Goal: Download file/media

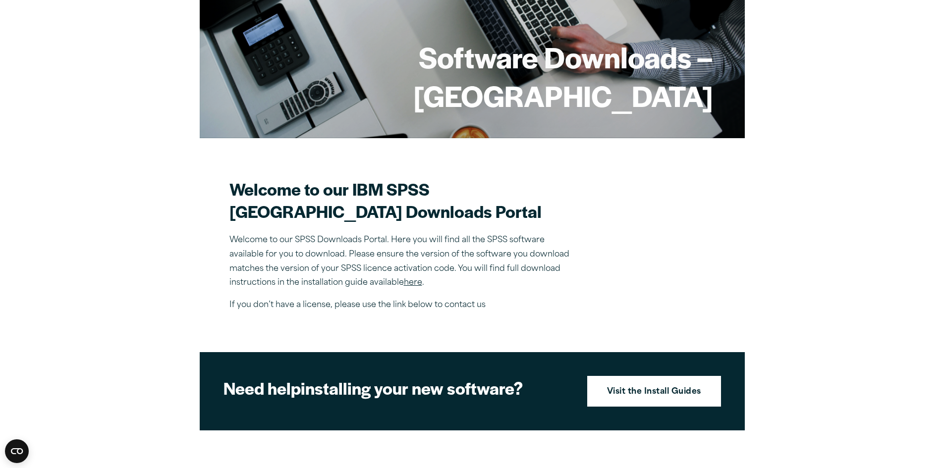
scroll to position [149, 0]
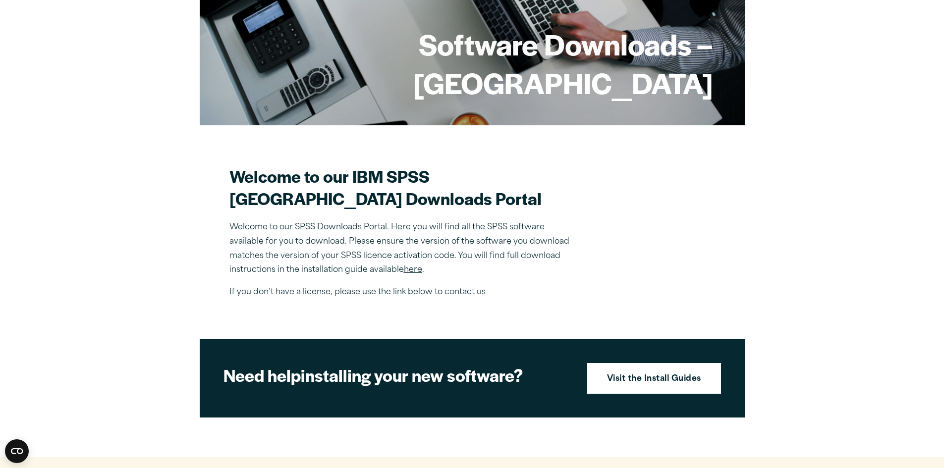
click at [415, 274] on link "here" at bounding box center [413, 270] width 18 height 8
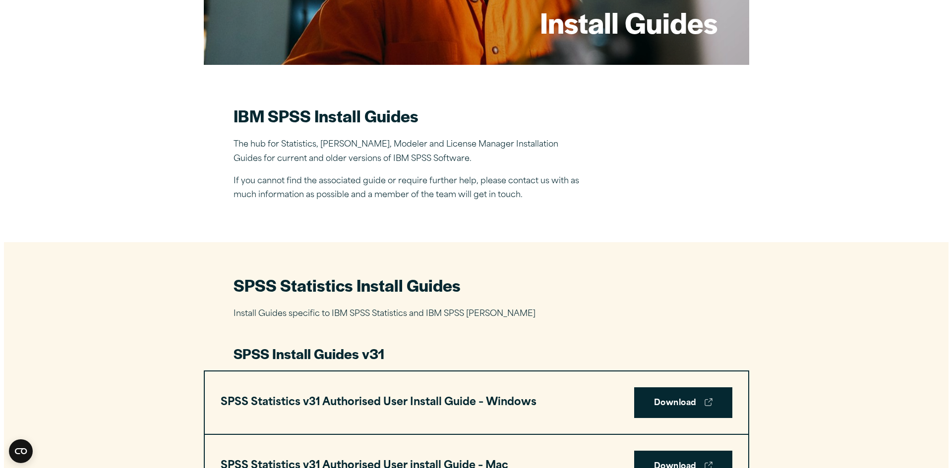
scroll to position [397, 0]
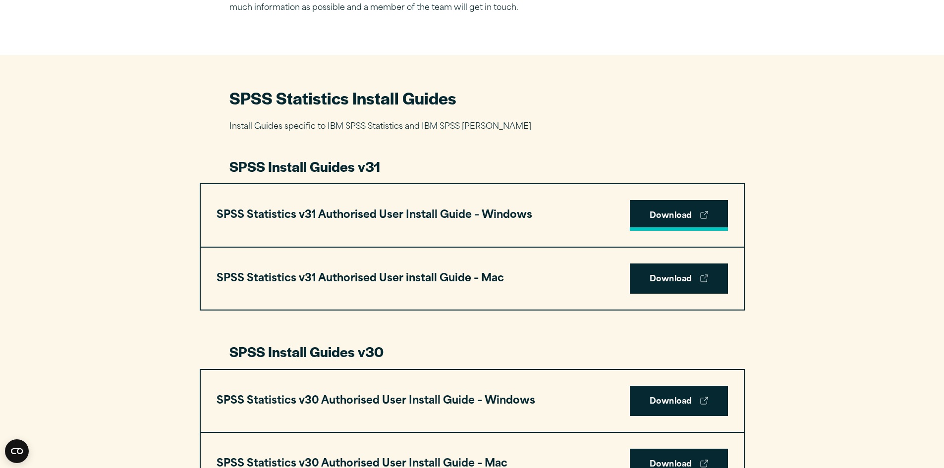
click at [679, 208] on link "Download" at bounding box center [679, 215] width 98 height 31
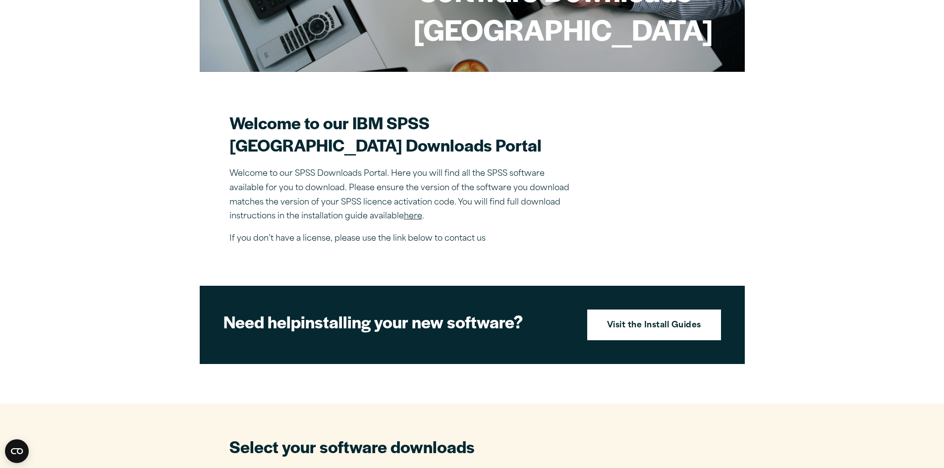
scroll to position [198, 0]
